Goal: Task Accomplishment & Management: Manage account settings

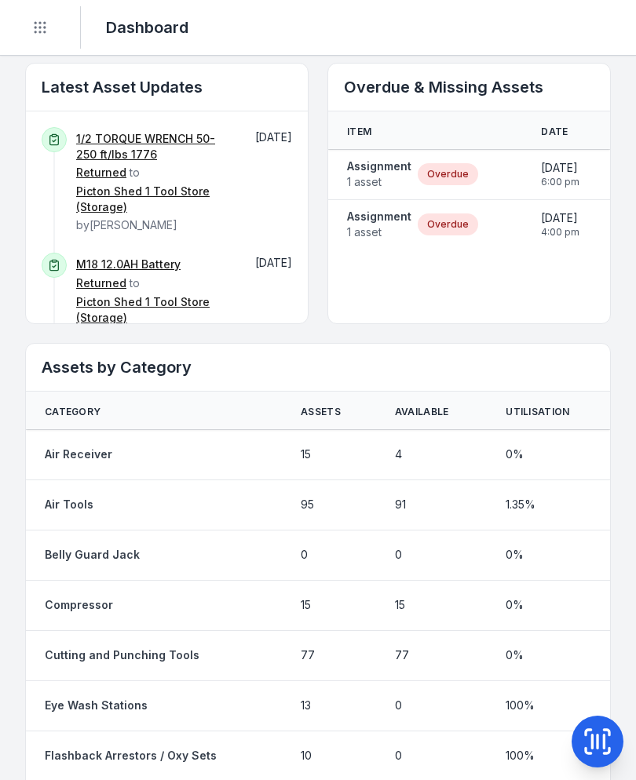
scroll to position [882, 0]
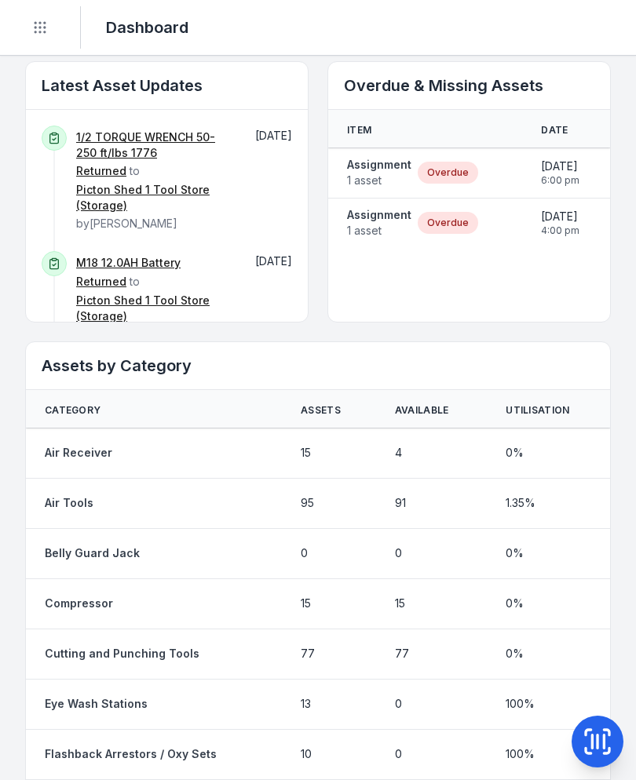
click at [391, 176] on span "1 asset" at bounding box center [379, 181] width 64 height 16
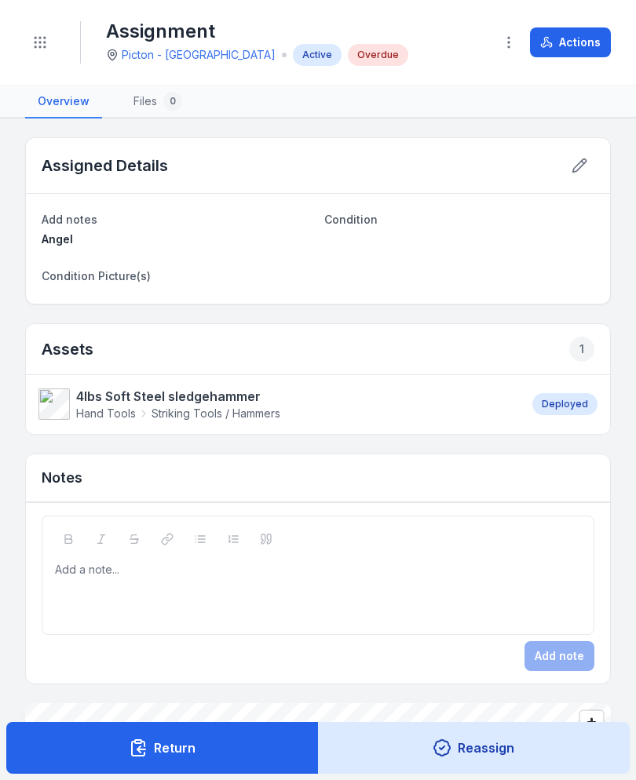
click at [581, 41] on button "Actions" at bounding box center [570, 42] width 81 height 30
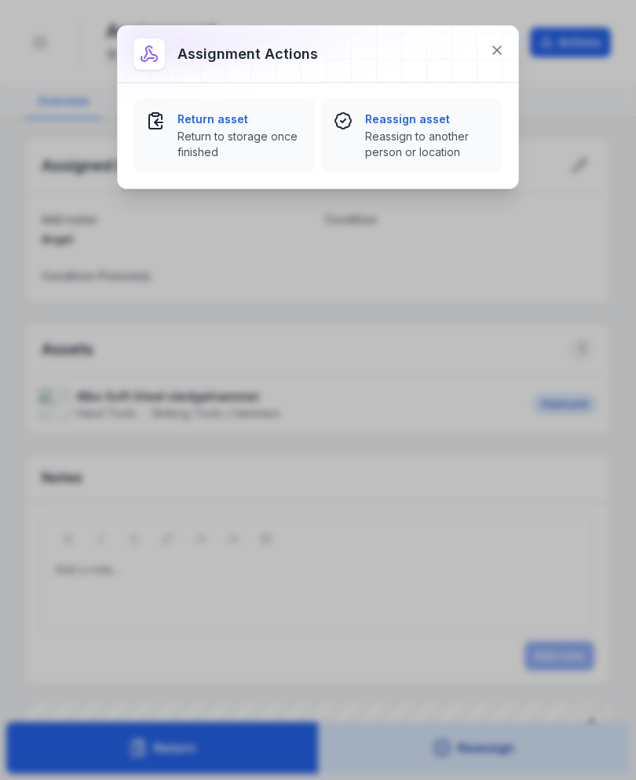
click at [190, 135] on span "Return to storage once finished" at bounding box center [239, 144] width 125 height 31
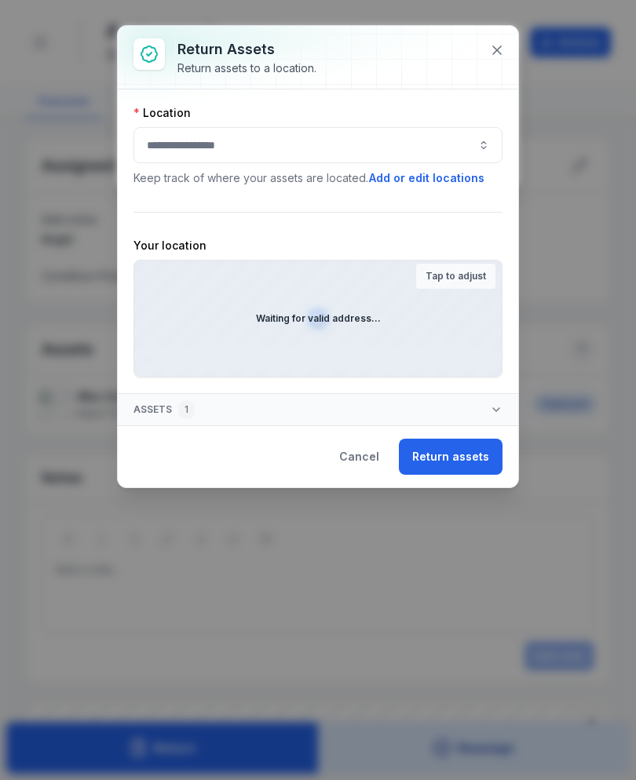
click at [144, 143] on button "button" at bounding box center [317, 145] width 369 height 36
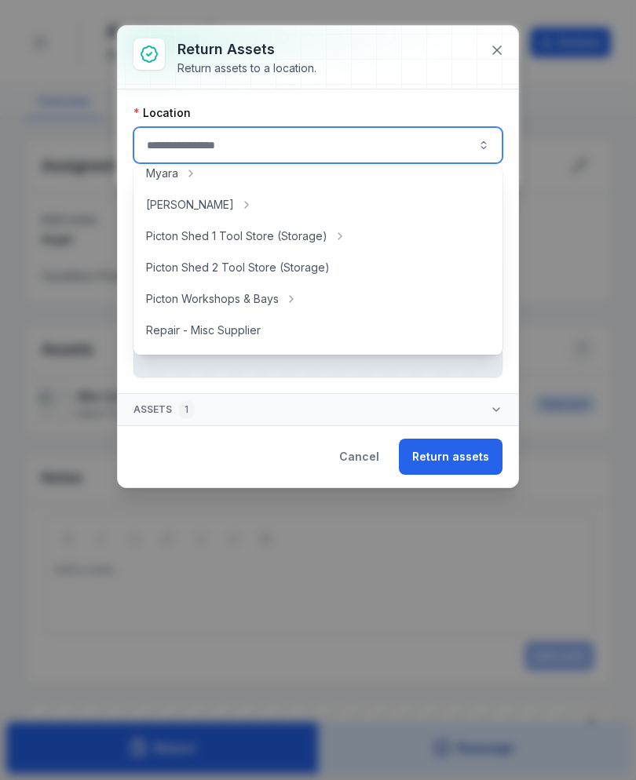
scroll to position [261, 0]
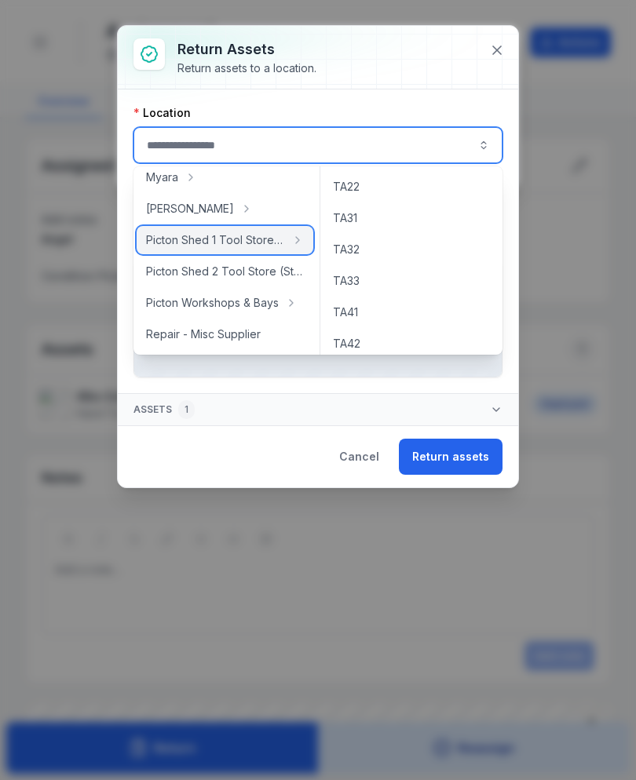
click at [253, 242] on span "Picton Shed 1 Tool Store (Storage)" at bounding box center [215, 240] width 139 height 16
type input "**********"
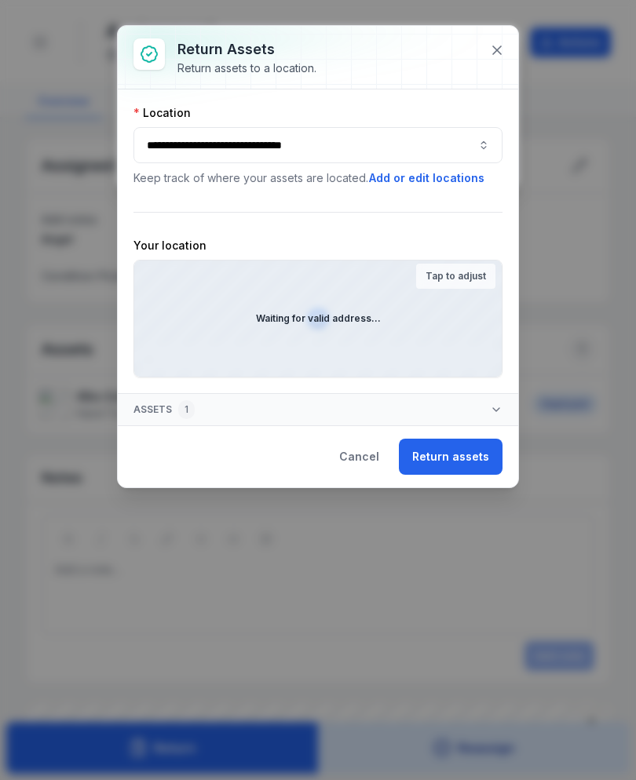
click at [470, 451] on button "Return assets" at bounding box center [451, 457] width 104 height 36
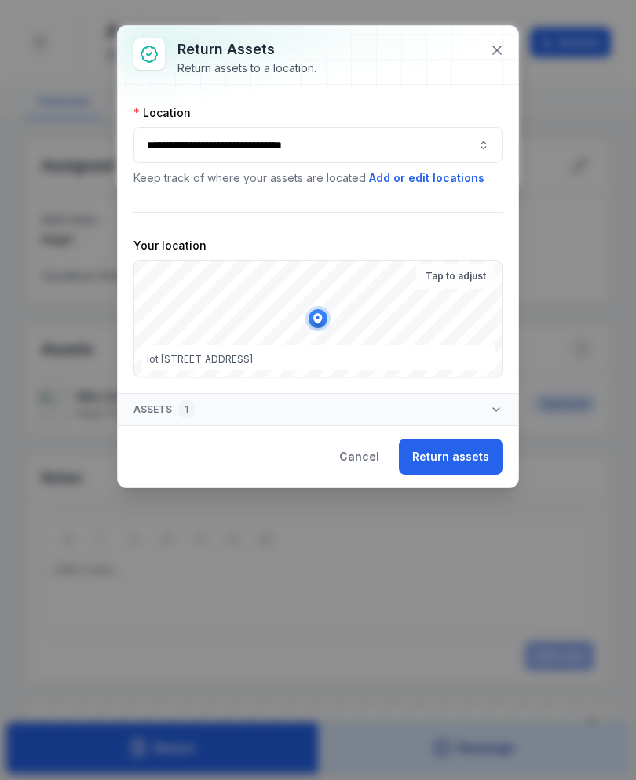
click at [483, 443] on button "Return assets" at bounding box center [451, 457] width 104 height 36
